Goal: Task Accomplishment & Management: Manage account settings

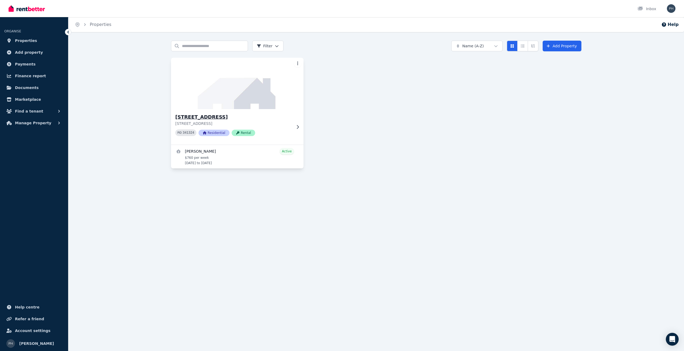
click at [244, 89] on img at bounding box center [237, 83] width 139 height 54
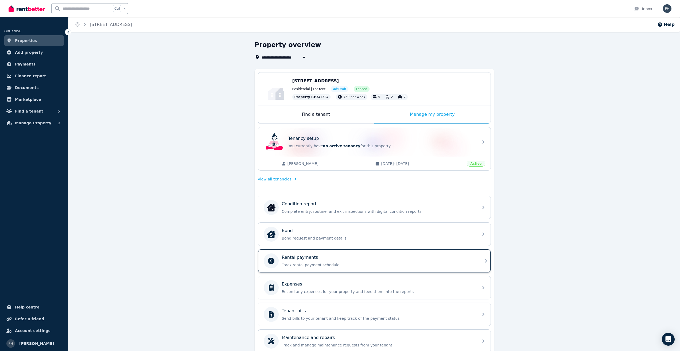
click at [317, 266] on p "Track rental payment schedule" at bounding box center [378, 264] width 193 height 5
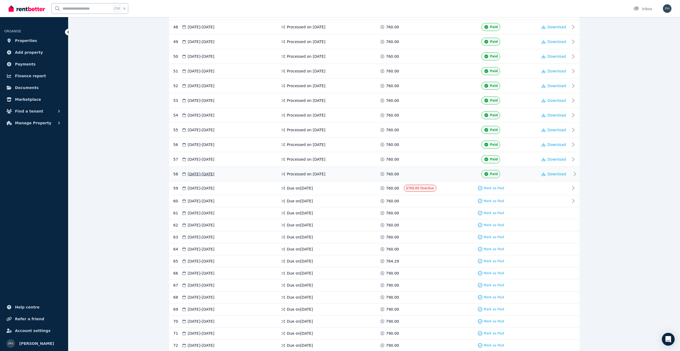
scroll to position [882, 0]
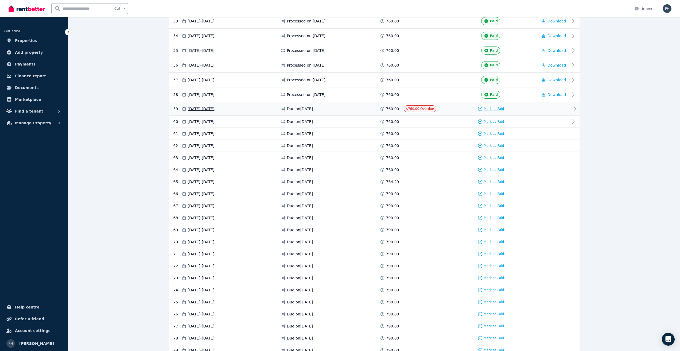
click at [498, 108] on span "Mark as Paid" at bounding box center [494, 109] width 20 height 4
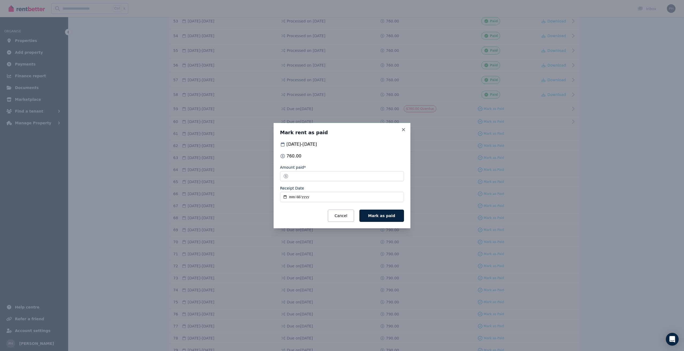
click at [291, 197] on input "Receipt Date" at bounding box center [342, 197] width 124 height 10
type input "**********"
click at [389, 221] on button "Mark as paid" at bounding box center [381, 215] width 45 height 12
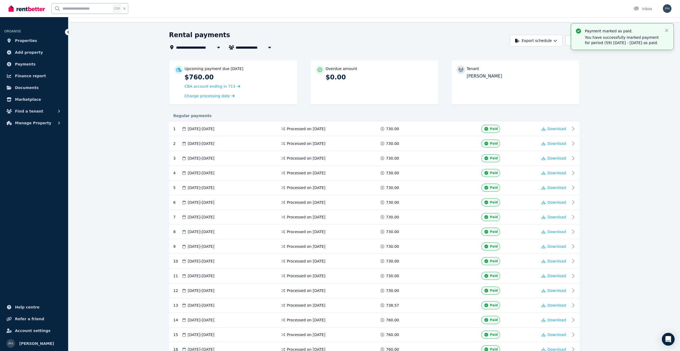
scroll to position [0, 0]
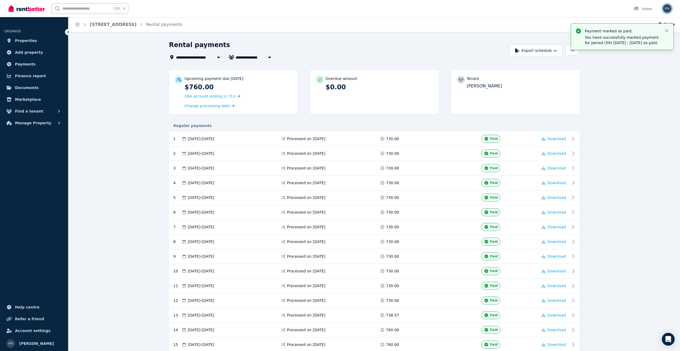
click at [665, 9] on img "button" at bounding box center [667, 8] width 9 height 9
click at [637, 72] on span "Logout" at bounding box center [645, 71] width 51 height 10
